Goal: Task Accomplishment & Management: Manage account settings

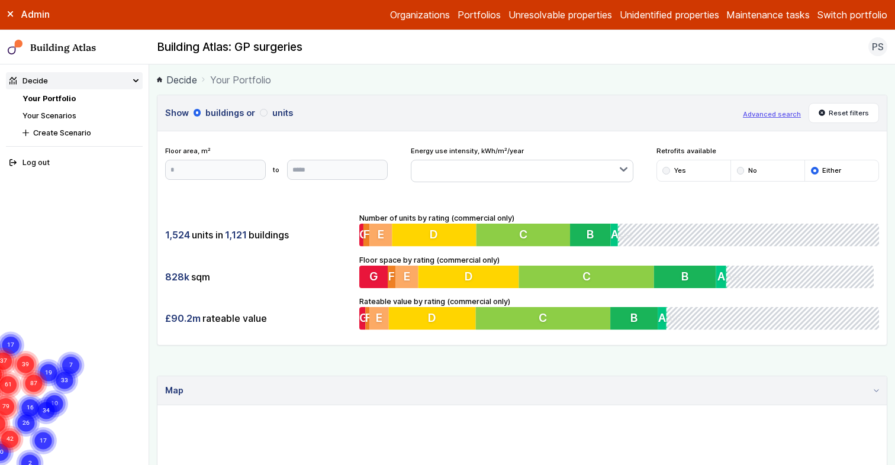
click at [835, 19] on button "Switch portfolio" at bounding box center [852, 15] width 70 height 14
click at [0, 0] on button "Westminster LA" at bounding box center [0, 0] width 0 height 0
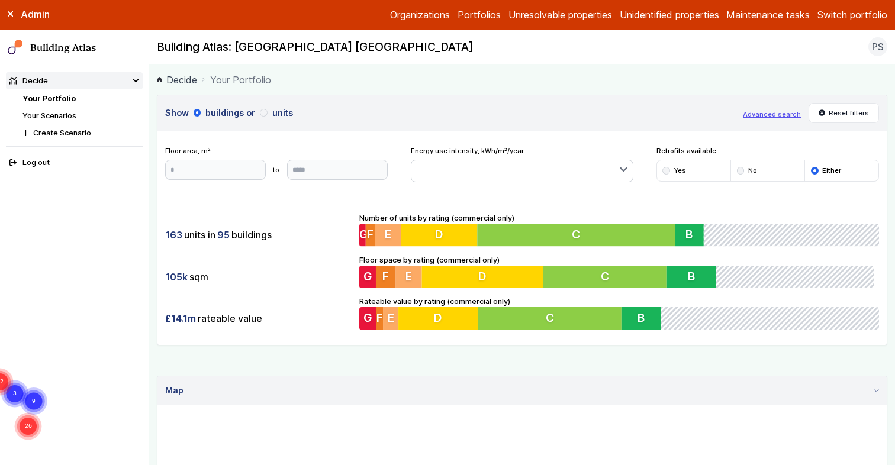
click at [153, 356] on main "Decide Your Portfolio Show buildings or units Advanced search Reset filters Flo…" at bounding box center [522, 265] width 746 height 401
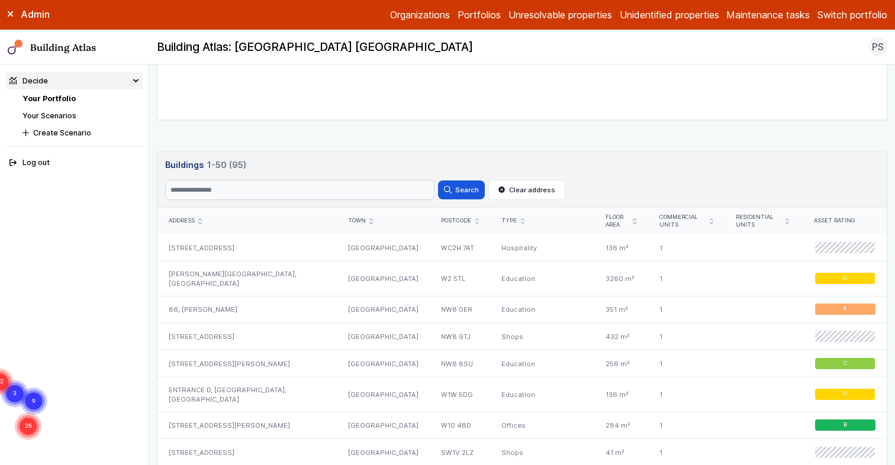
scroll to position [674, 0]
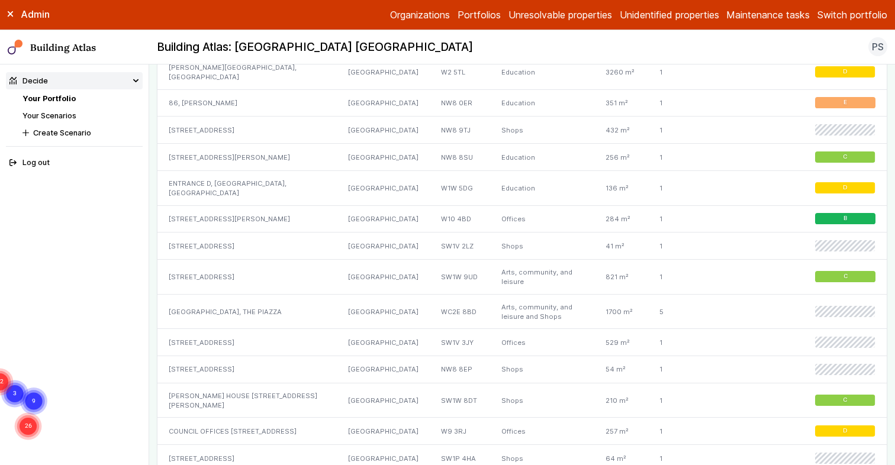
click at [421, 8] on link "Organizations" at bounding box center [420, 15] width 60 height 14
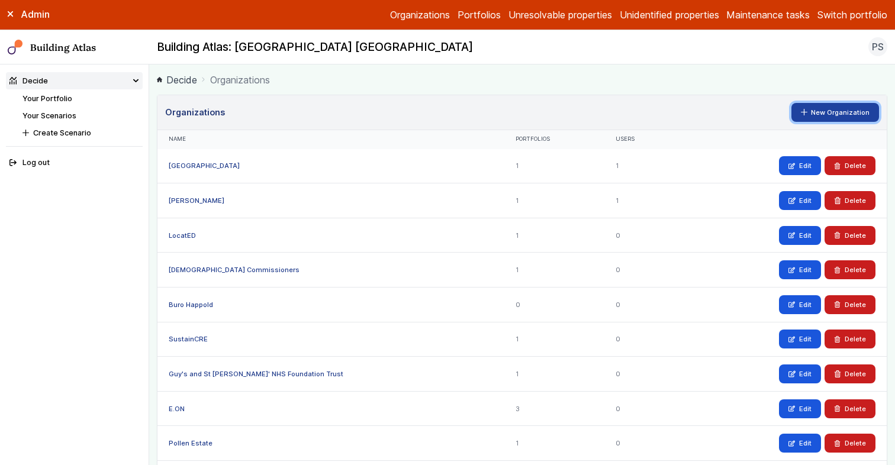
click at [816, 112] on link "New Organization" at bounding box center [835, 112] width 88 height 19
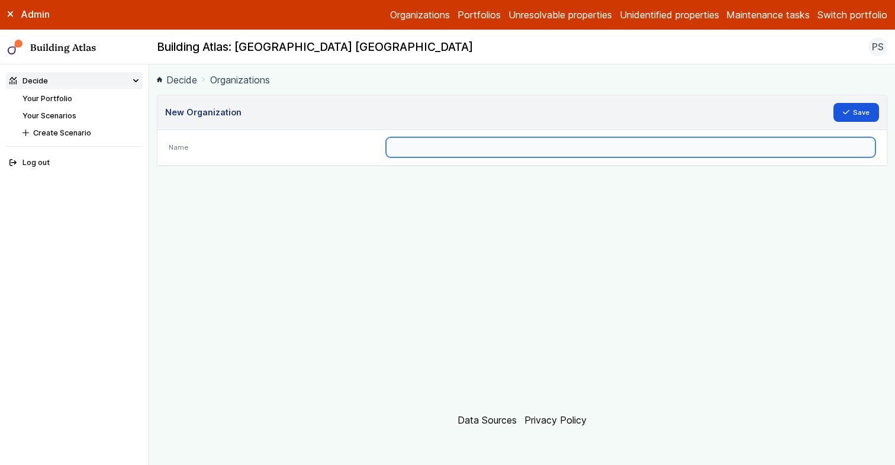
click at [420, 156] on input "text" at bounding box center [630, 147] width 489 height 20
type input "**********"
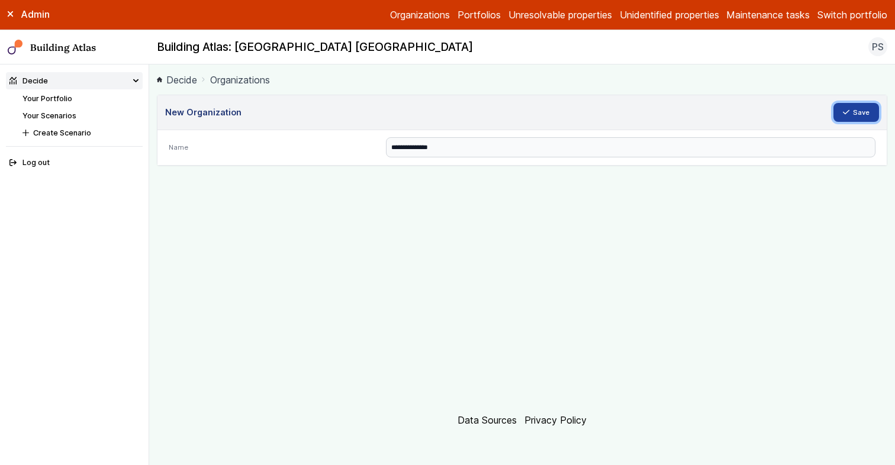
click at [849, 109] on icon "submit" at bounding box center [846, 112] width 7 height 7
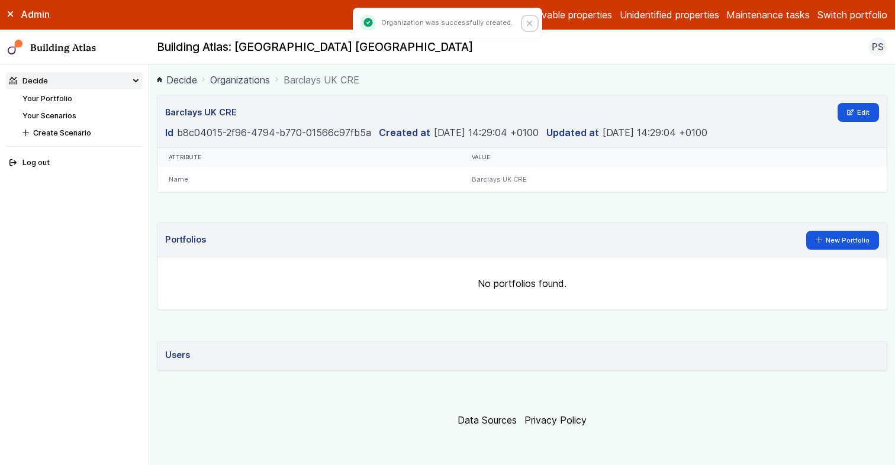
drag, startPoint x: 528, startPoint y: 21, endPoint x: 543, endPoint y: 74, distance: 54.9
click at [528, 21] on icon "Close" at bounding box center [529, 23] width 5 height 5
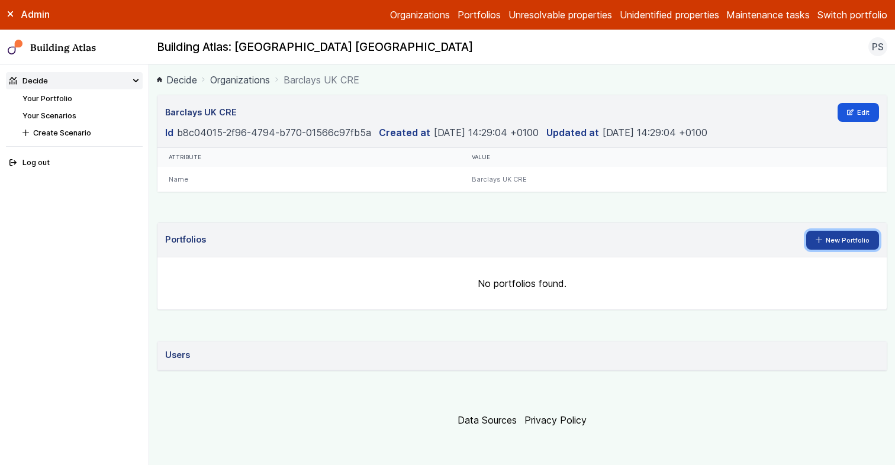
click at [833, 243] on link "New Portfolio" at bounding box center [842, 240] width 73 height 19
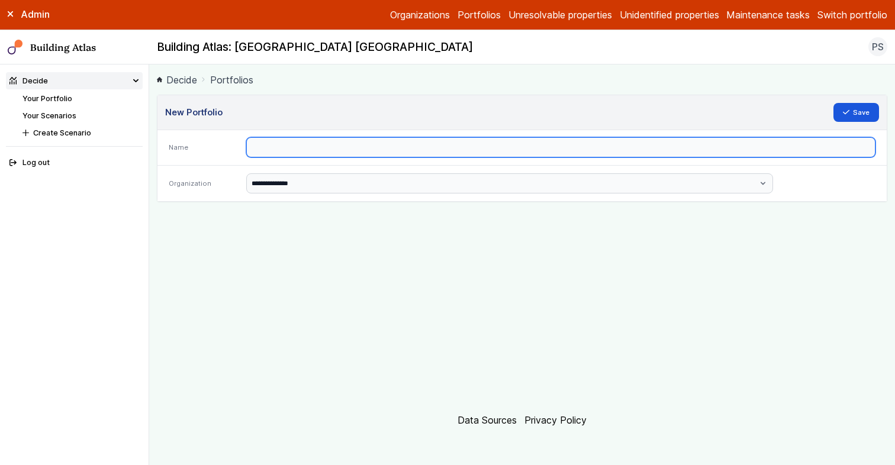
click at [410, 149] on input "text" at bounding box center [560, 147] width 629 height 20
click at [436, 146] on input "**********" at bounding box center [560, 147] width 629 height 20
type input "**********"
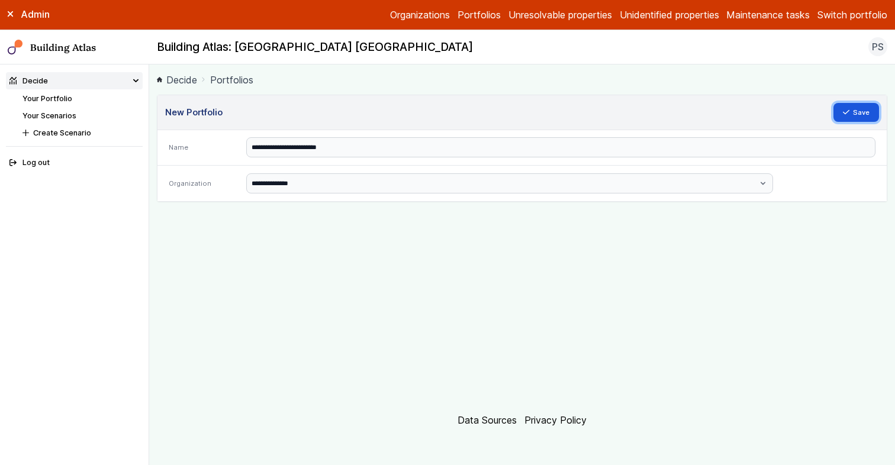
drag, startPoint x: 846, startPoint y: 114, endPoint x: 809, endPoint y: 127, distance: 39.5
click at [846, 114] on icon "submit" at bounding box center [846, 112] width 7 height 7
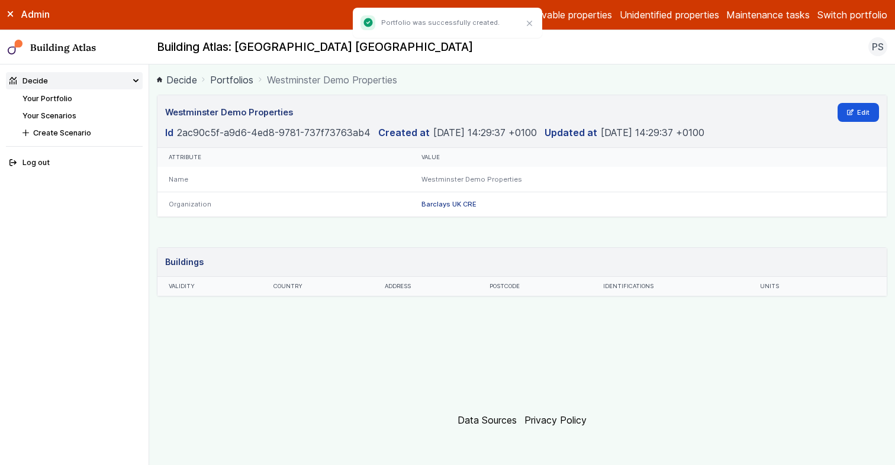
click at [394, 346] on div "Westminster Demo Properties Edit Id 2ac90c5f-a9d6-4ed8-9781-737f73763ab4 Create…" at bounding box center [522, 246] width 730 height 303
click at [384, 346] on div "Westminster Demo Properties Edit Id 2ac90c5f-a9d6-4ed8-9781-737f73763ab4 Create…" at bounding box center [522, 246] width 730 height 303
drag, startPoint x: 528, startPoint y: 23, endPoint x: 520, endPoint y: 29, distance: 9.7
click at [528, 23] on icon "Close" at bounding box center [530, 24] width 6 height 6
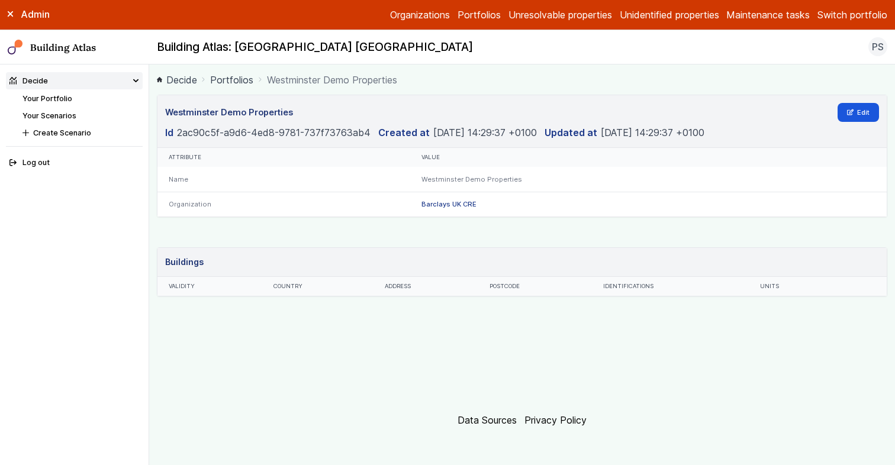
click at [328, 372] on div "Westminster Demo Properties Edit Id 2ac90c5f-a9d6-4ed8-9781-737f73763ab4 Create…" at bounding box center [522, 246] width 730 height 303
click at [327, 357] on div "Westminster Demo Properties Edit Id 2ac90c5f-a9d6-4ed8-9781-737f73763ab4 Create…" at bounding box center [522, 246] width 730 height 303
click at [330, 355] on div "Westminster Demo Properties Edit Id 2ac90c5f-a9d6-4ed8-9781-737f73763ab4 Create…" at bounding box center [522, 246] width 730 height 303
click at [314, 339] on div "Westminster Demo Properties Edit Id 2ac90c5f-a9d6-4ed8-9781-737f73763ab4 Create…" at bounding box center [522, 246] width 730 height 303
click at [315, 333] on div "Westminster Demo Properties Edit Id 2ac90c5f-a9d6-4ed8-9781-737f73763ab4 Create…" at bounding box center [522, 246] width 730 height 303
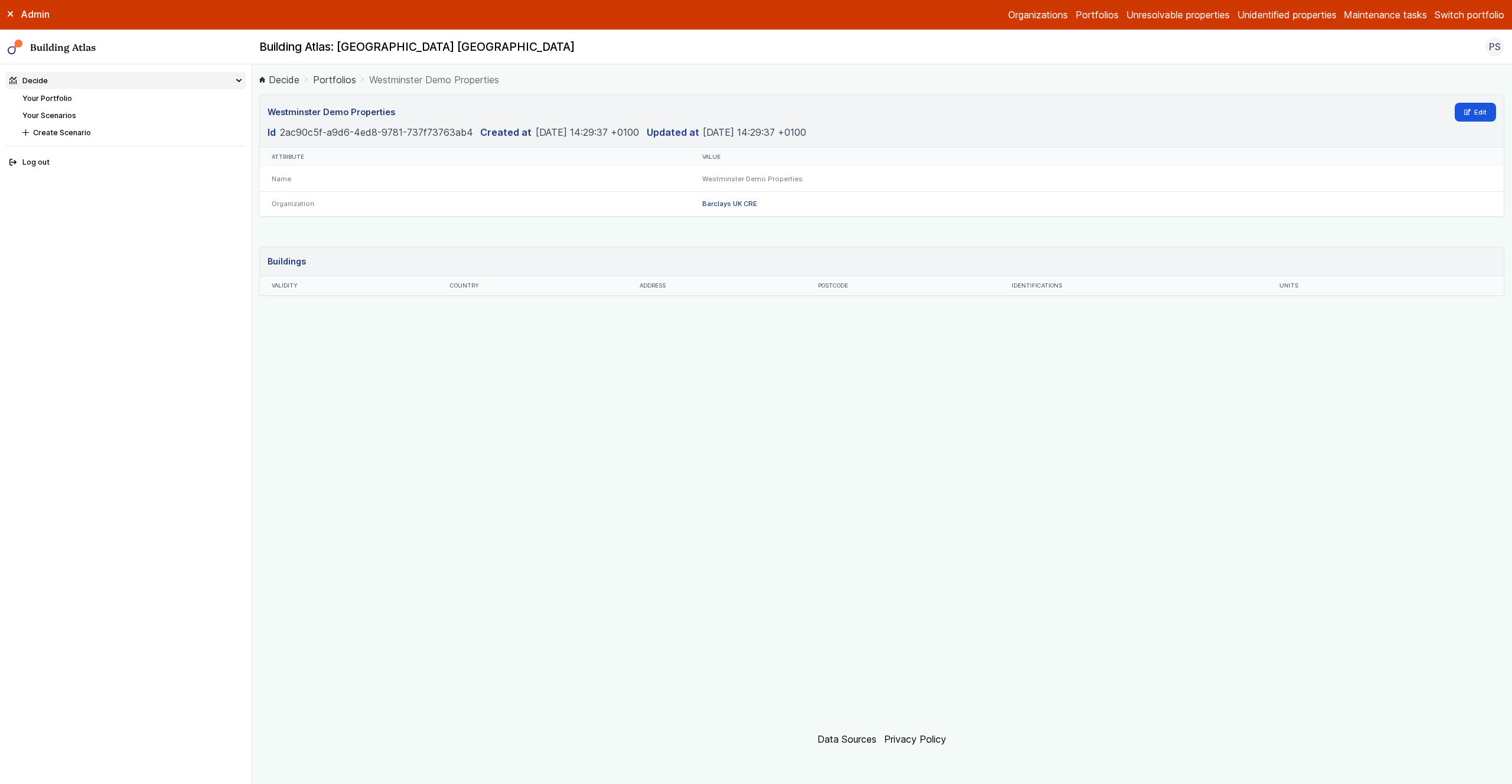
click at [612, 397] on div "Westminster Demo Properties Edit Id 2ac90c5f-a9d6-4ed8-9781-737f73763ab4 Create…" at bounding box center [882, 406] width 1246 height 622
click at [671, 350] on div "Westminster Demo Properties Edit Id 2ac90c5f-a9d6-4ed8-9781-737f73763ab4 Create…" at bounding box center [882, 406] width 1246 height 622
